Goal: Task Accomplishment & Management: Use online tool/utility

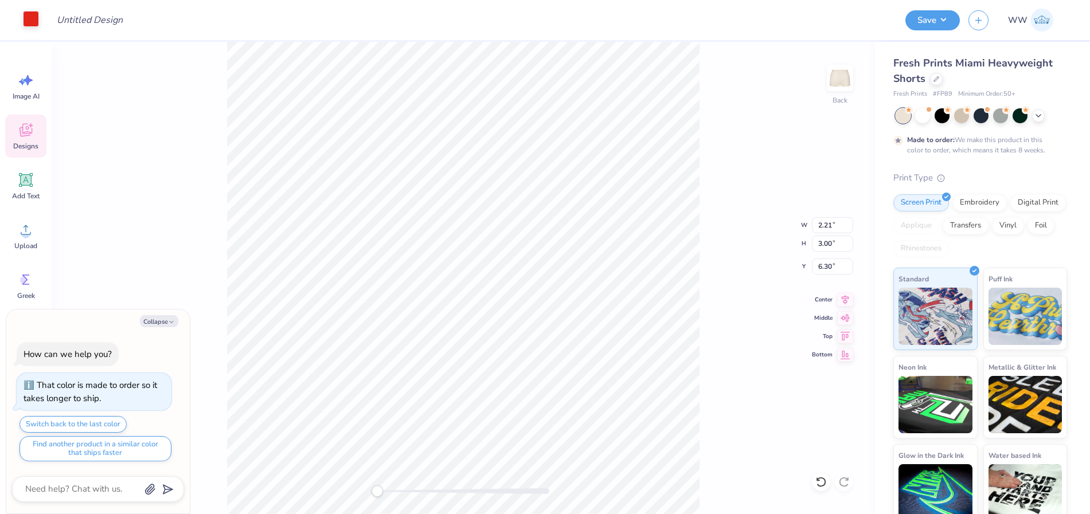
click at [29, 11] on div at bounding box center [31, 19] width 16 height 16
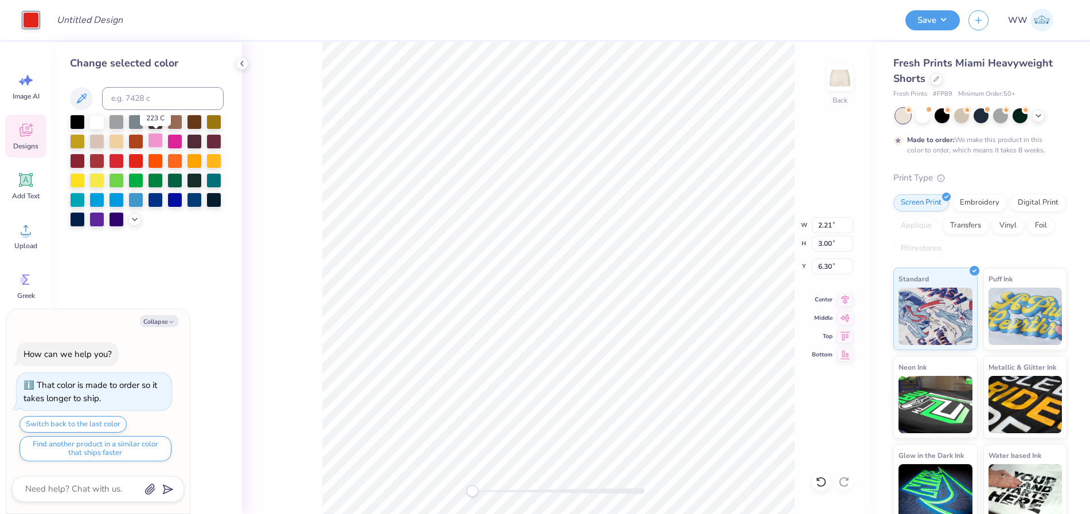
click at [155, 145] on div at bounding box center [155, 140] width 15 height 15
type textarea "x"
type input "6.58"
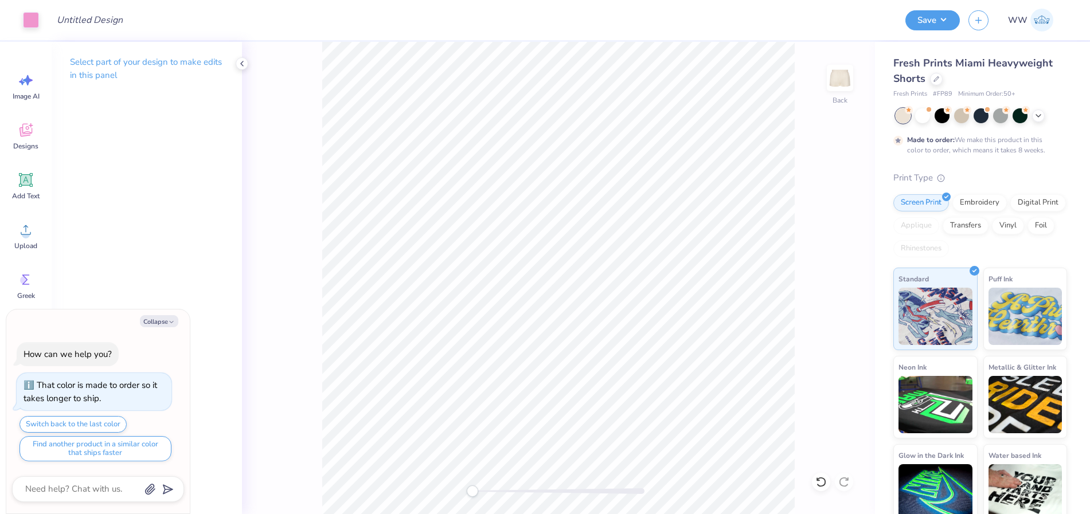
drag, startPoint x: 167, startPoint y: 319, endPoint x: 160, endPoint y: 314, distance: 8.8
click at [166, 319] on button "Collapse" at bounding box center [159, 321] width 38 height 12
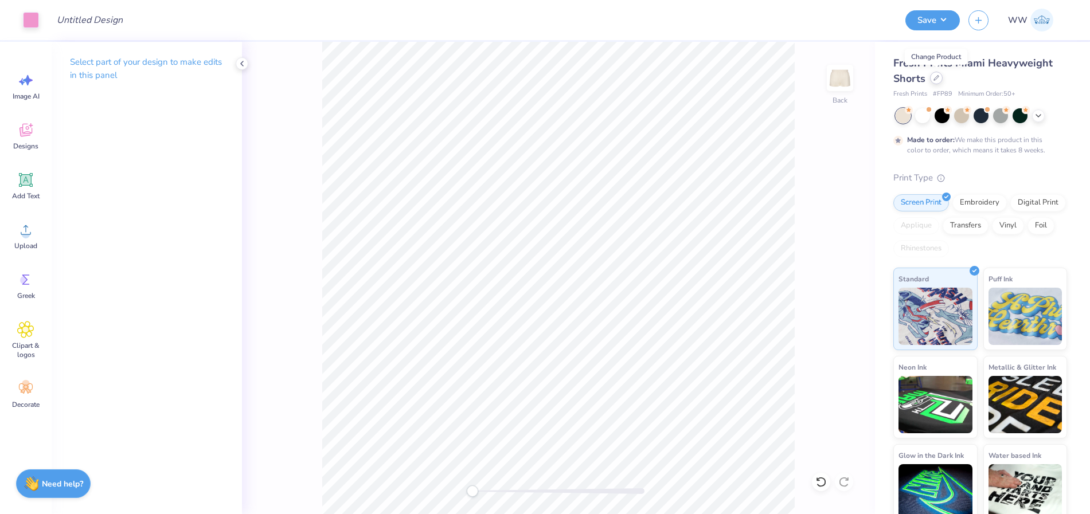
click at [940, 79] on div at bounding box center [936, 78] width 13 height 13
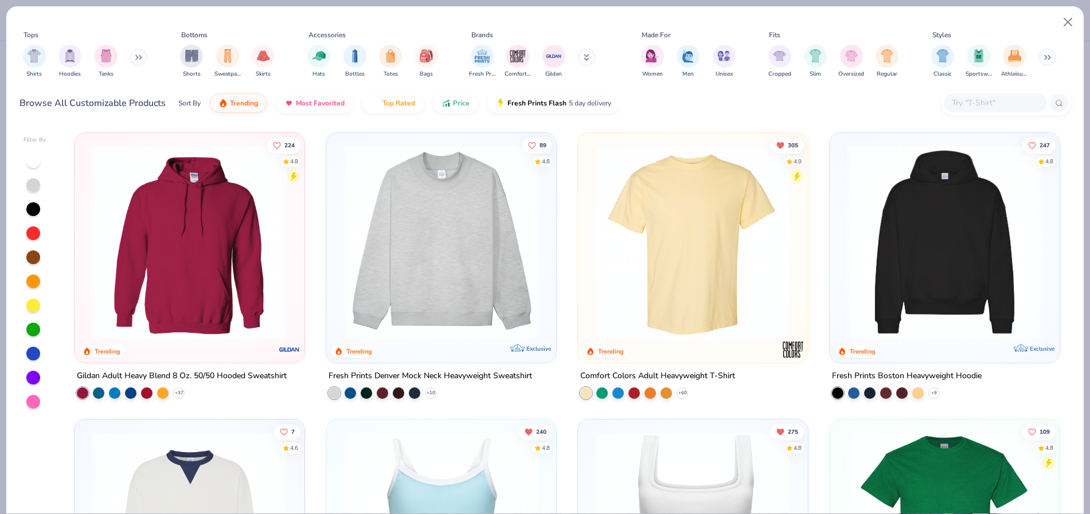
click at [393, 273] on div at bounding box center [648, 242] width 621 height 196
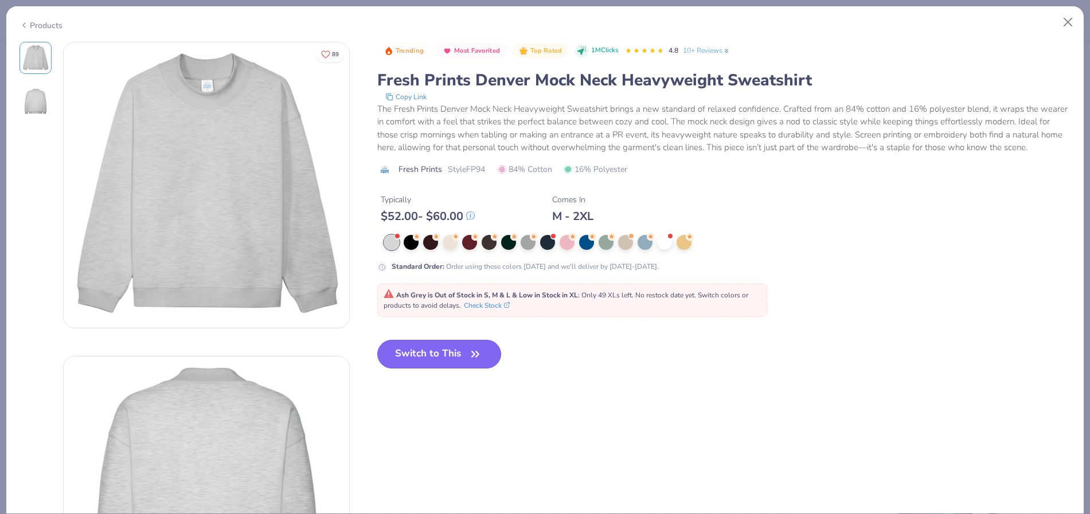
click at [440, 369] on button "Switch to This" at bounding box center [439, 354] width 124 height 29
click at [419, 369] on button "Switch to This" at bounding box center [439, 354] width 124 height 29
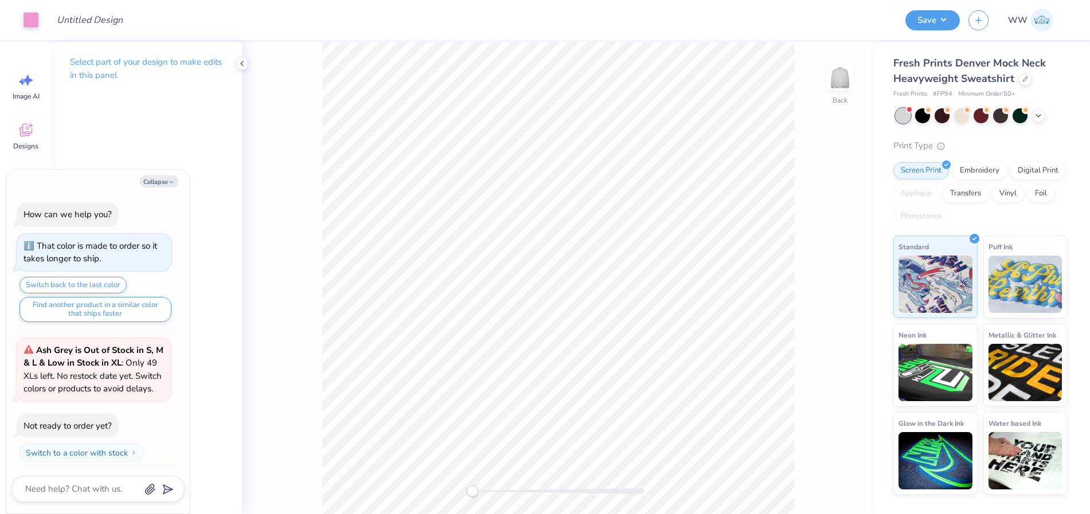
scroll to position [92, 0]
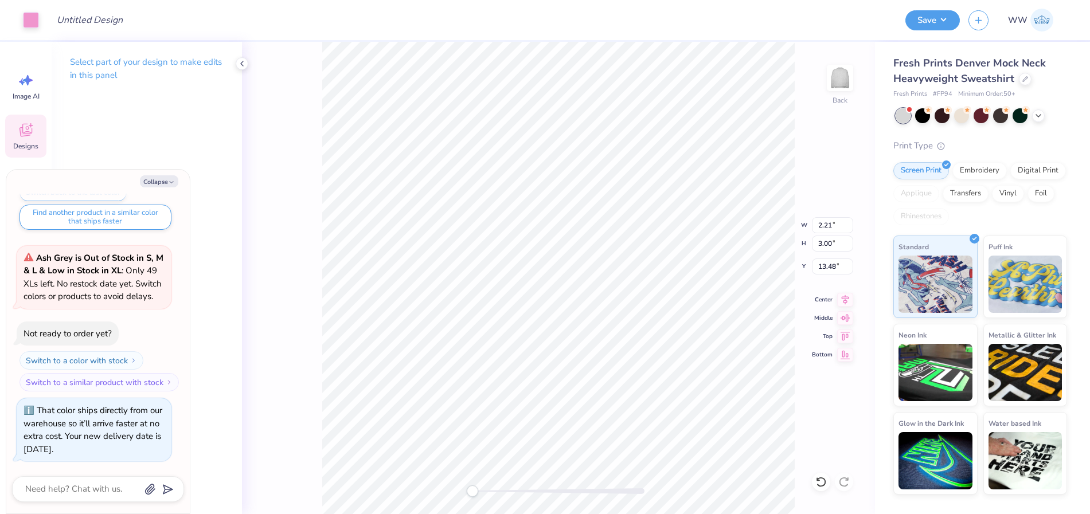
click at [291, 322] on div "Back W 2.21 2.21 " H 3.00 3.00 " Y 13.48 13.48 " Center Middle Top Bottom" at bounding box center [558, 278] width 633 height 472
click at [173, 180] on icon "button" at bounding box center [171, 182] width 7 height 7
type textarea "x"
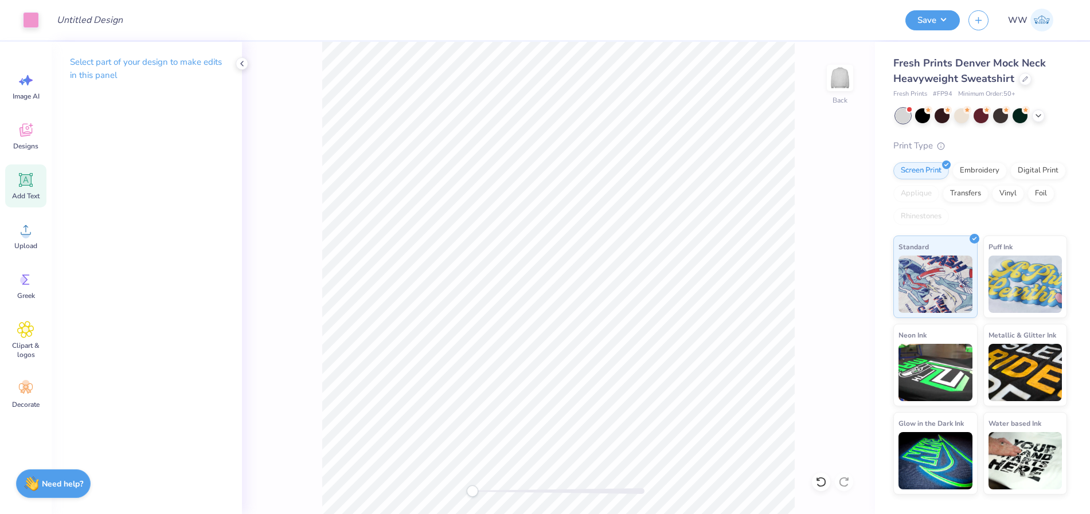
click at [27, 194] on span "Add Text" at bounding box center [26, 196] width 28 height 9
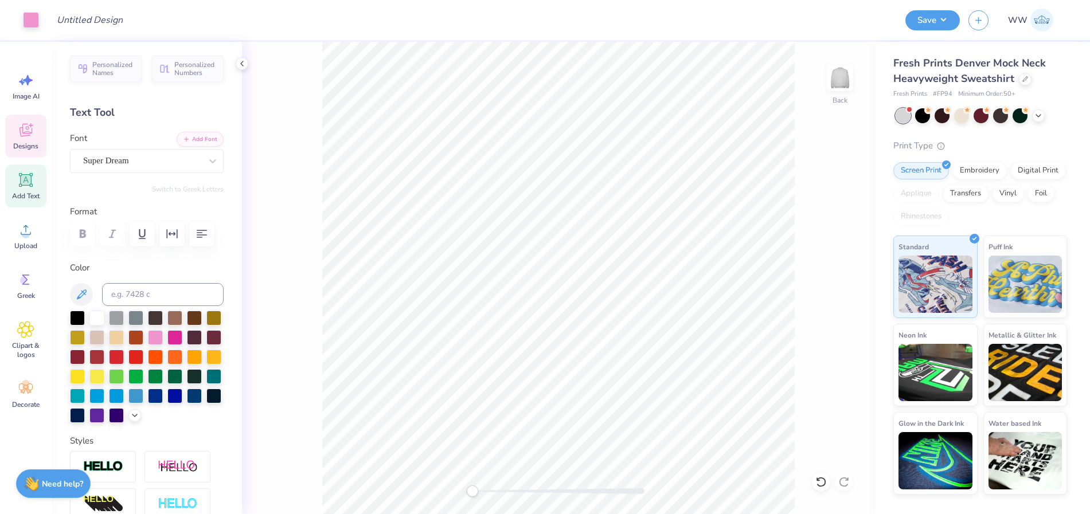
click at [27, 147] on span "Designs" at bounding box center [25, 146] width 25 height 9
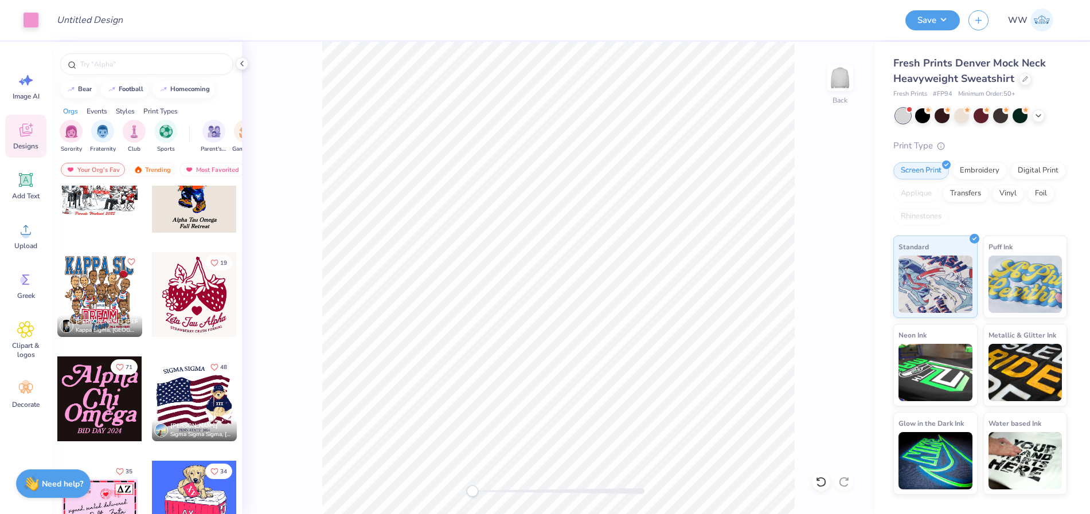
scroll to position [47, 0]
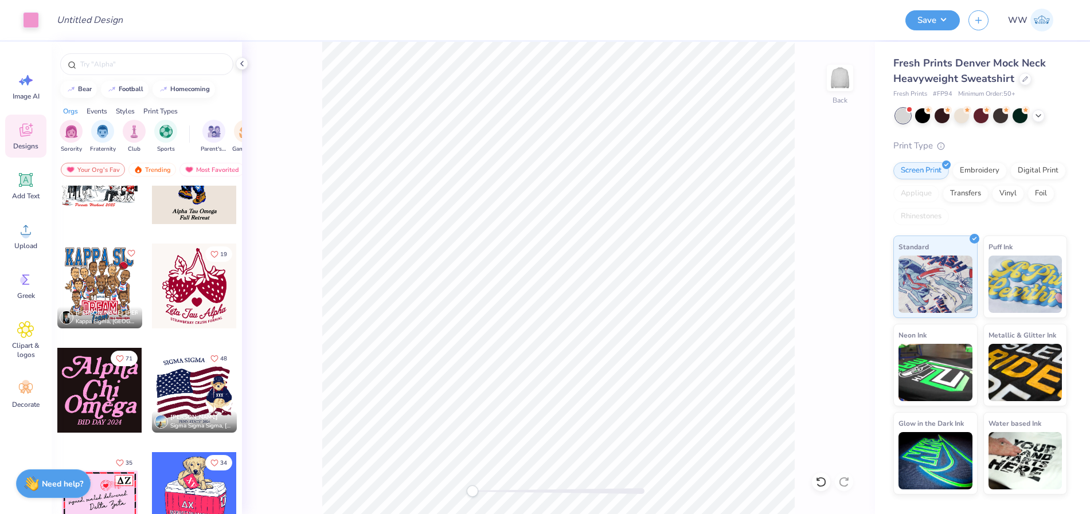
click at [189, 300] on div at bounding box center [194, 286] width 85 height 85
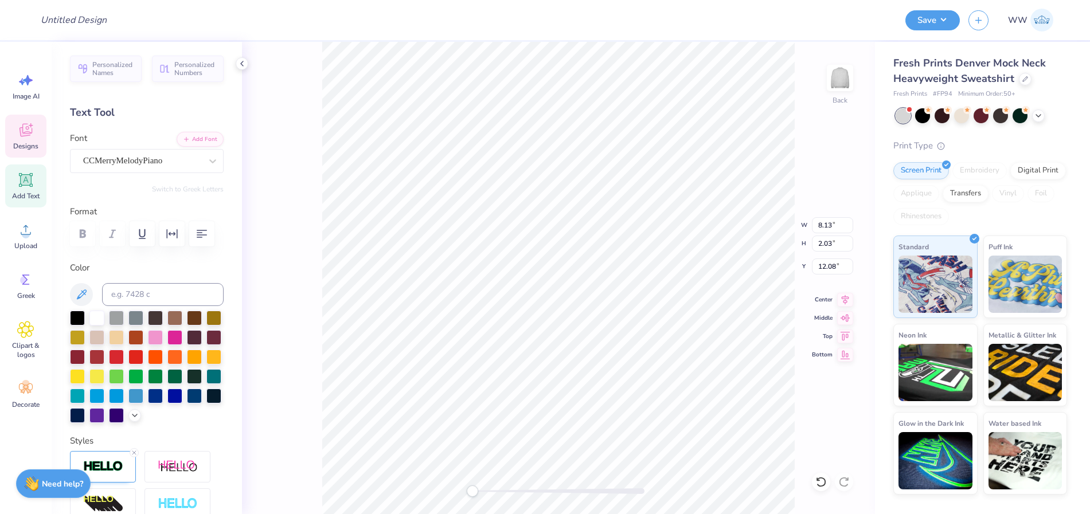
scroll to position [10, 2]
type textarea "Z"
type textarea "Pi Beta Pi"
type textarea "STRAWBERRY FORMAL"
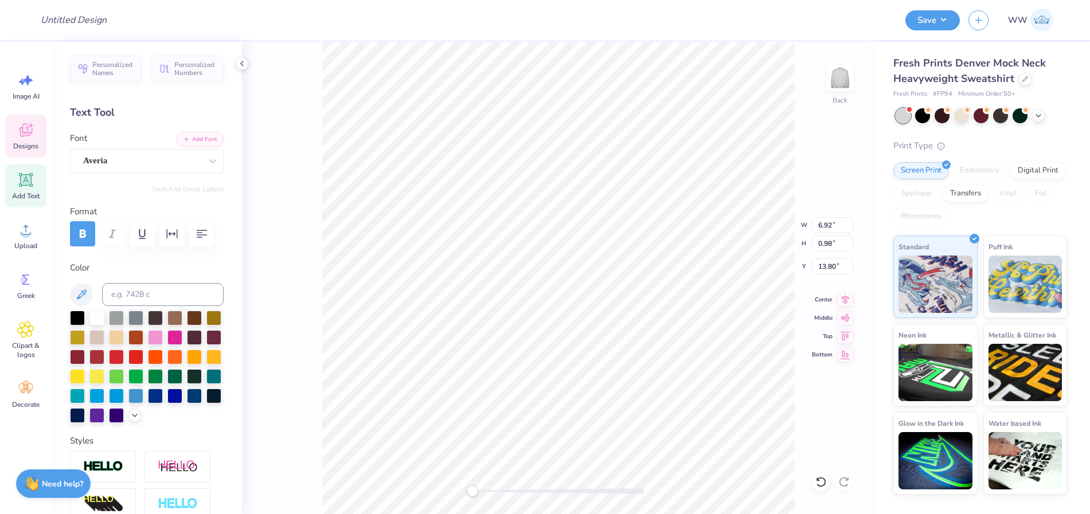
scroll to position [10, 6]
type input "3.00"
click at [964, 114] on div at bounding box center [961, 114] width 15 height 15
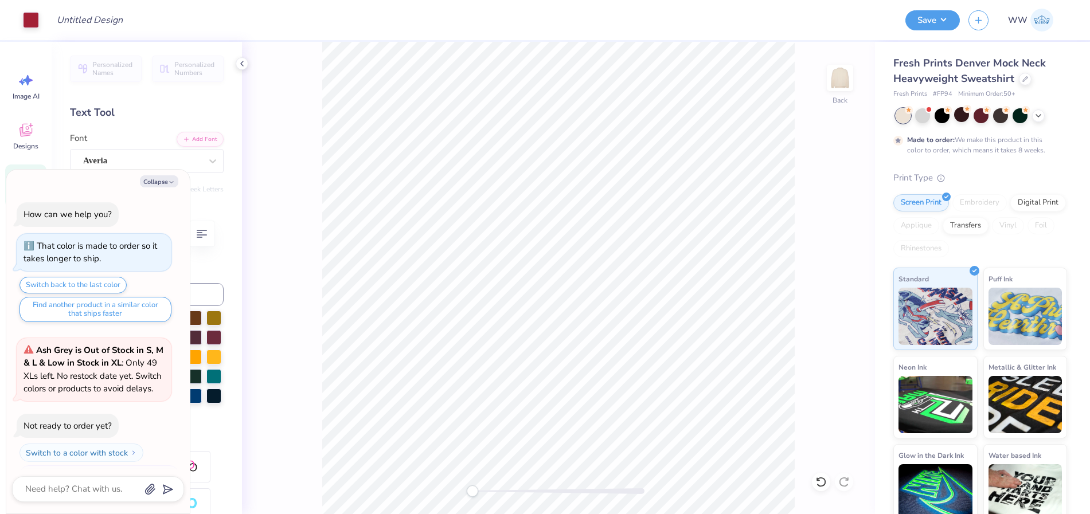
type textarea "x"
